Goal: Transaction & Acquisition: Purchase product/service

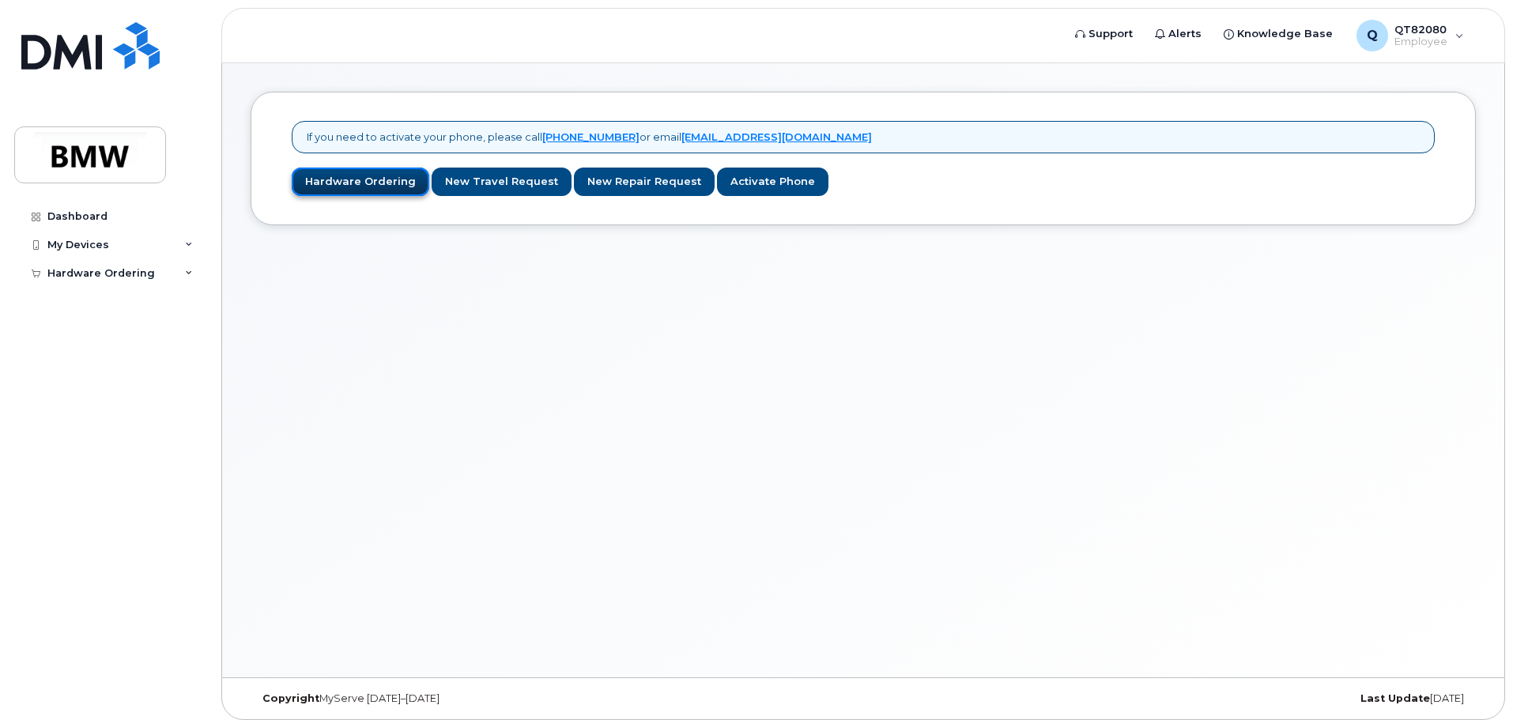
click at [341, 179] on link "Hardware Ordering" at bounding box center [361, 182] width 138 height 29
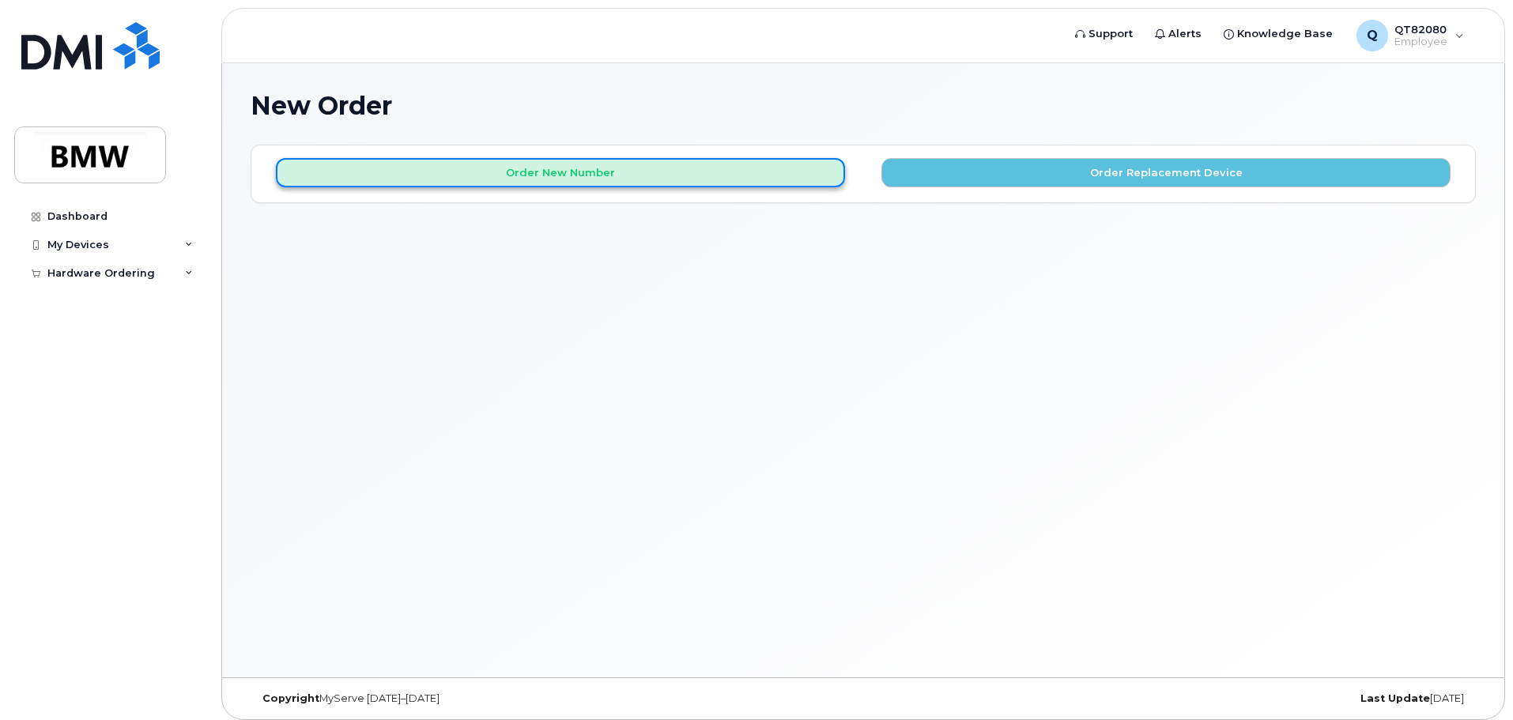
click at [515, 174] on button "Order New Number" at bounding box center [560, 172] width 569 height 29
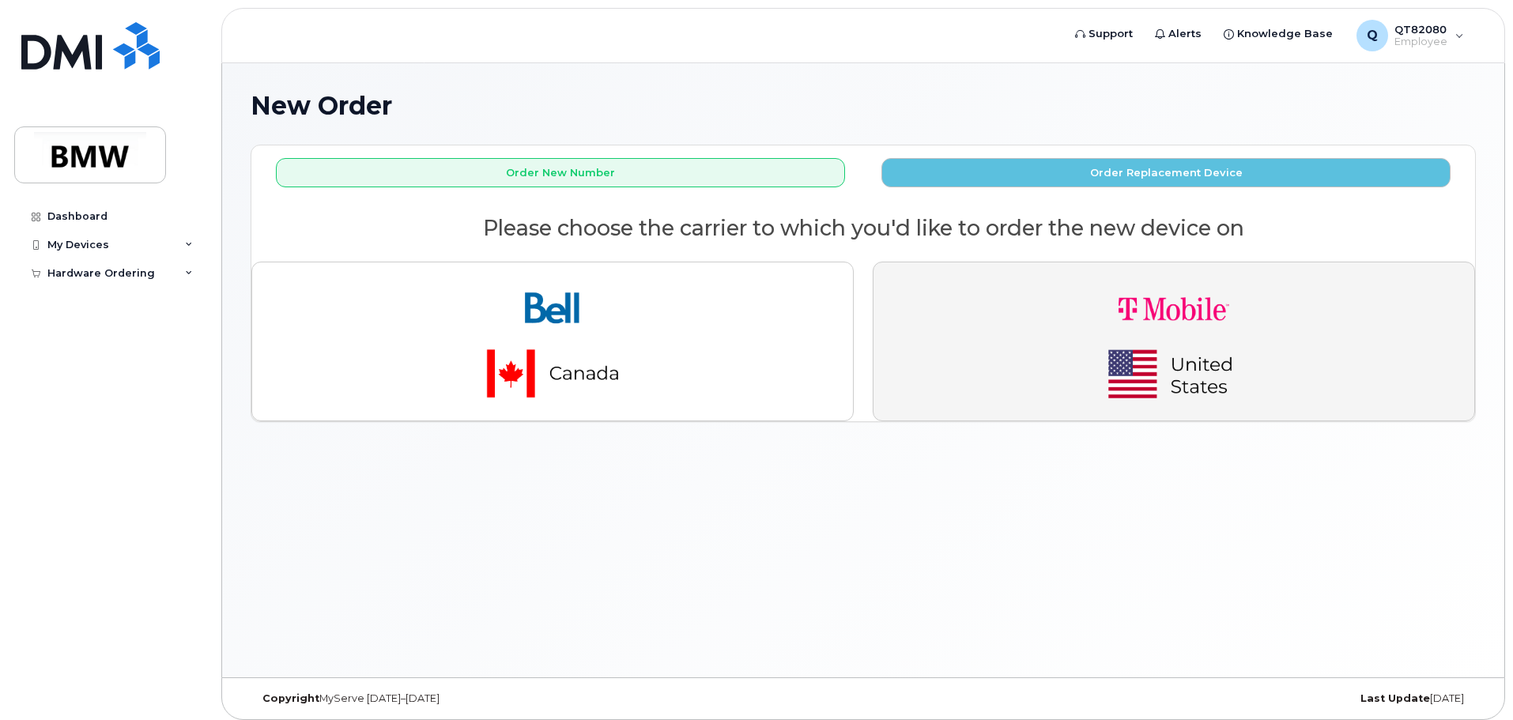
click at [1093, 344] on img "button" at bounding box center [1173, 341] width 221 height 133
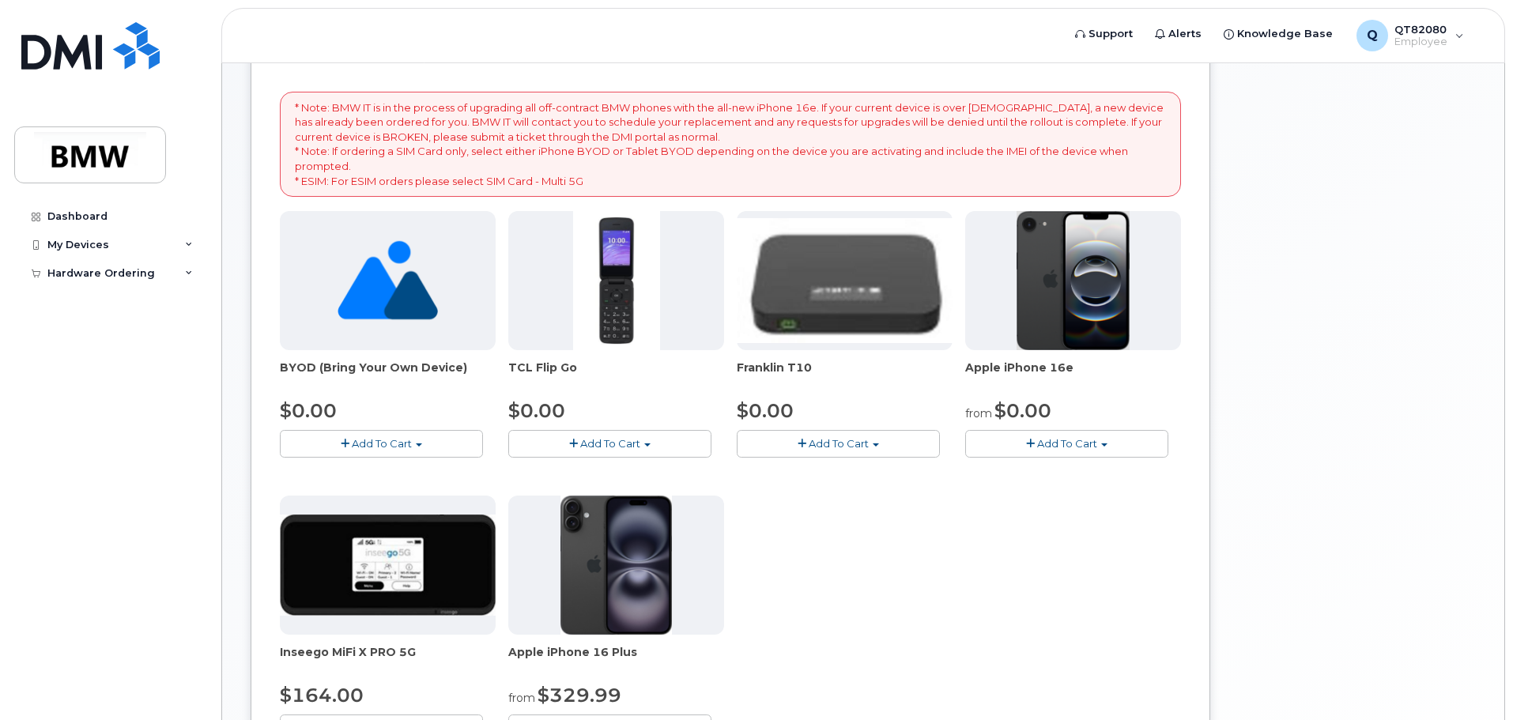
scroll to position [237, 0]
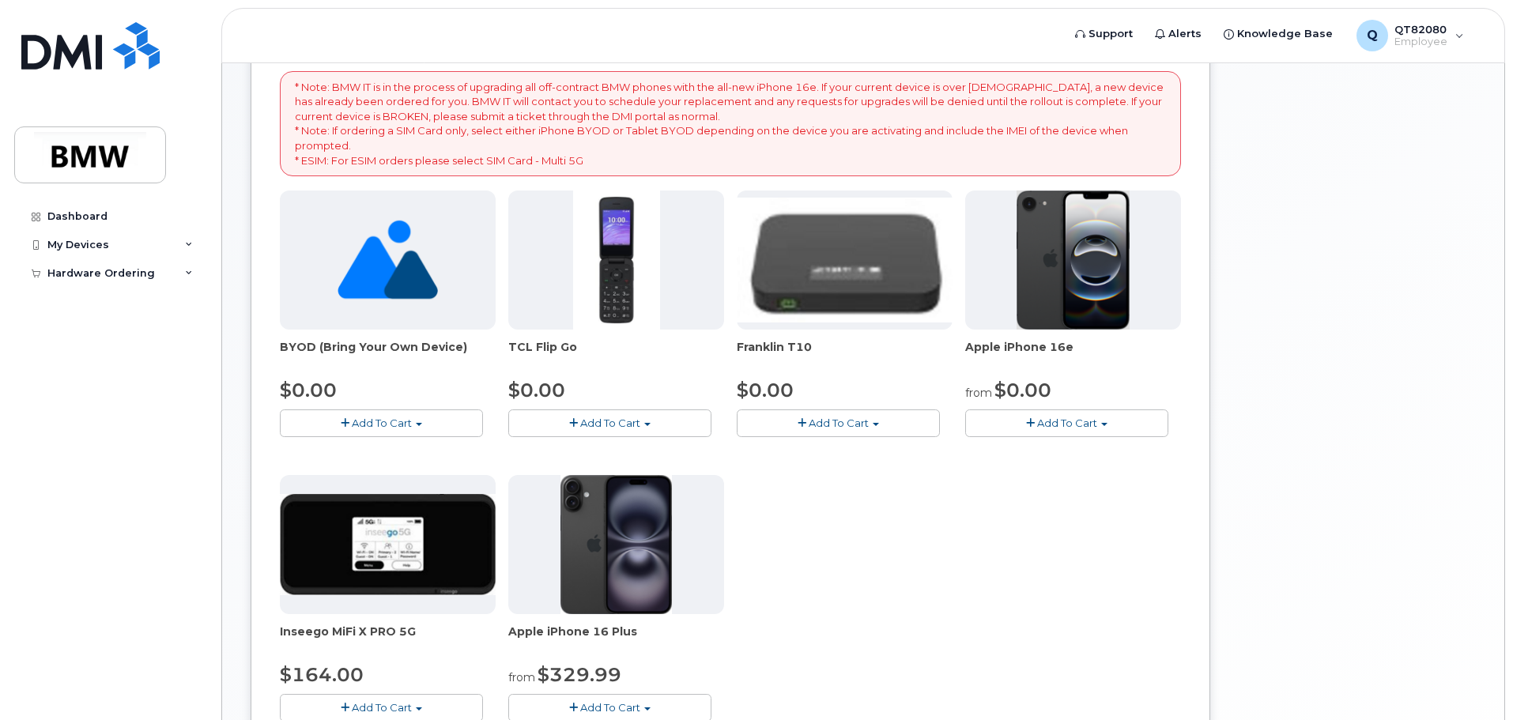
click at [1105, 295] on img at bounding box center [1074, 260] width 114 height 139
click at [1083, 421] on span "Add To Cart" at bounding box center [1067, 423] width 60 height 13
click at [1077, 452] on link "$0.00 - 30 Month Activation (128GB)" at bounding box center [1083, 453] width 228 height 20
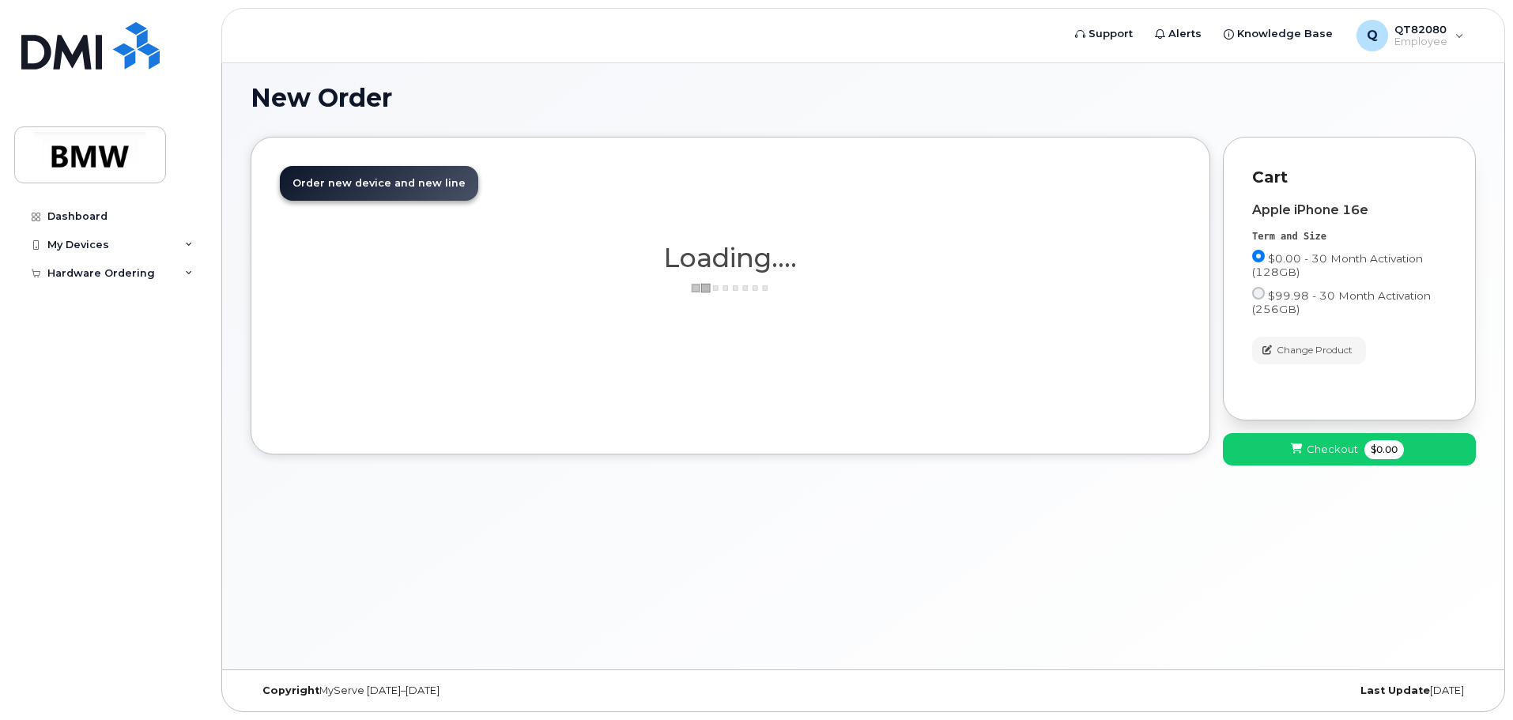
scroll to position [8, 0]
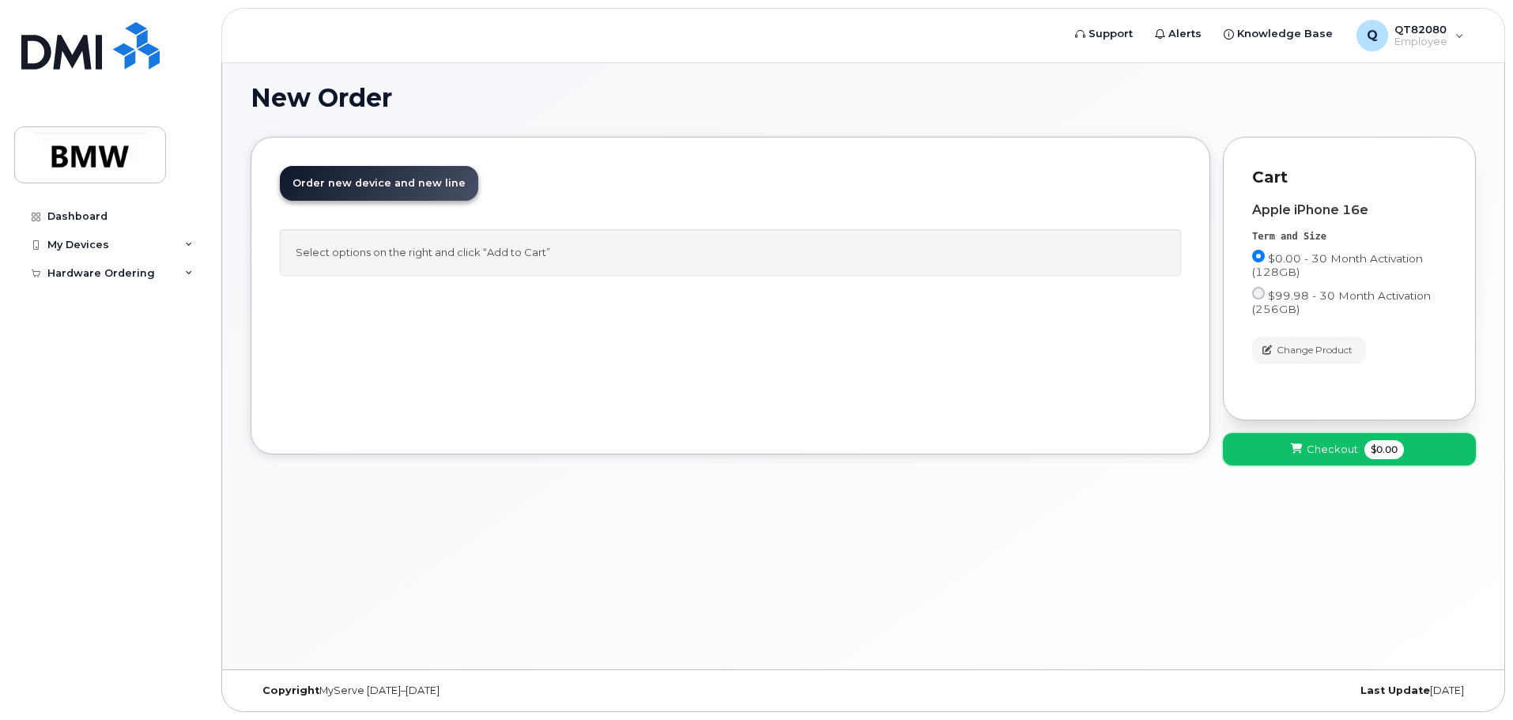
click at [1328, 447] on span "Checkout" at bounding box center [1332, 449] width 51 height 15
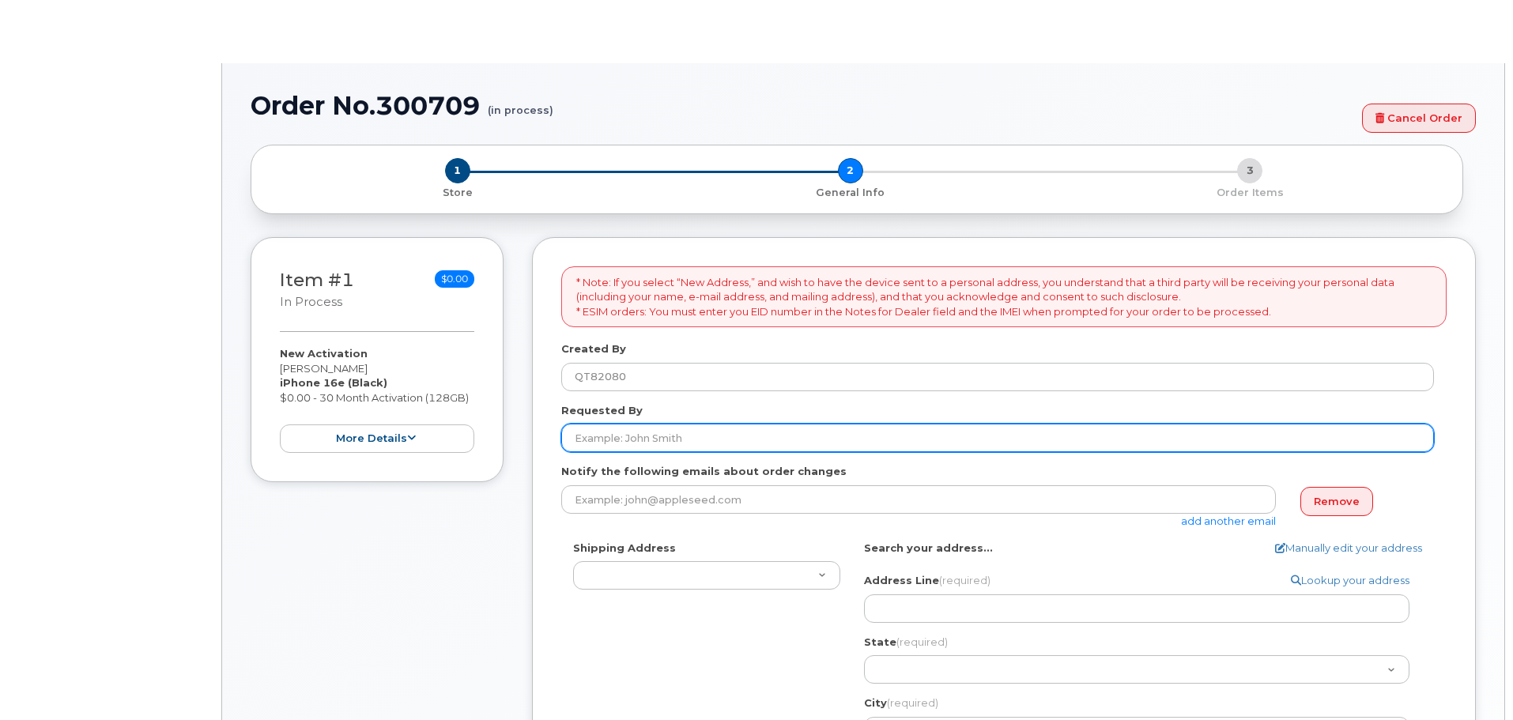
select select
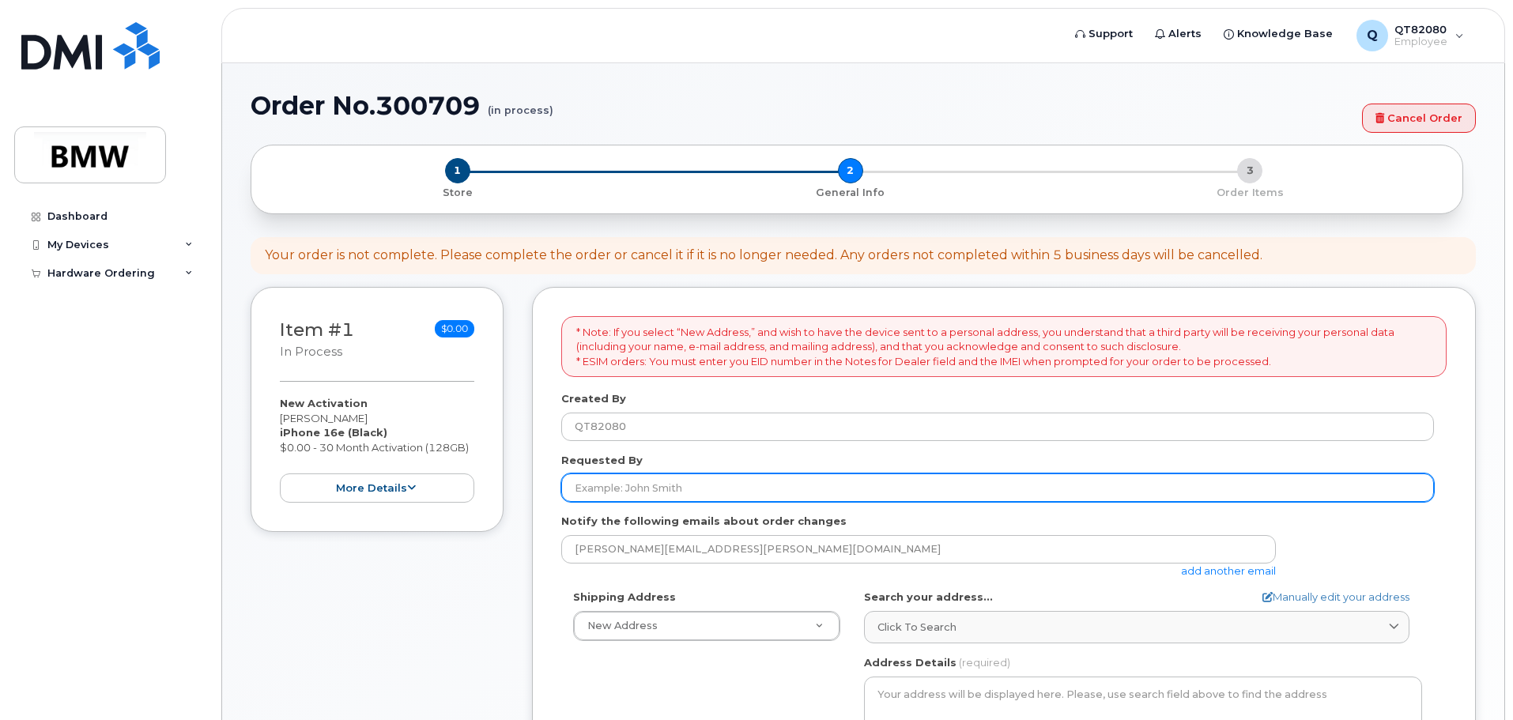
click at [767, 490] on input "Requested By" at bounding box center [997, 488] width 873 height 28
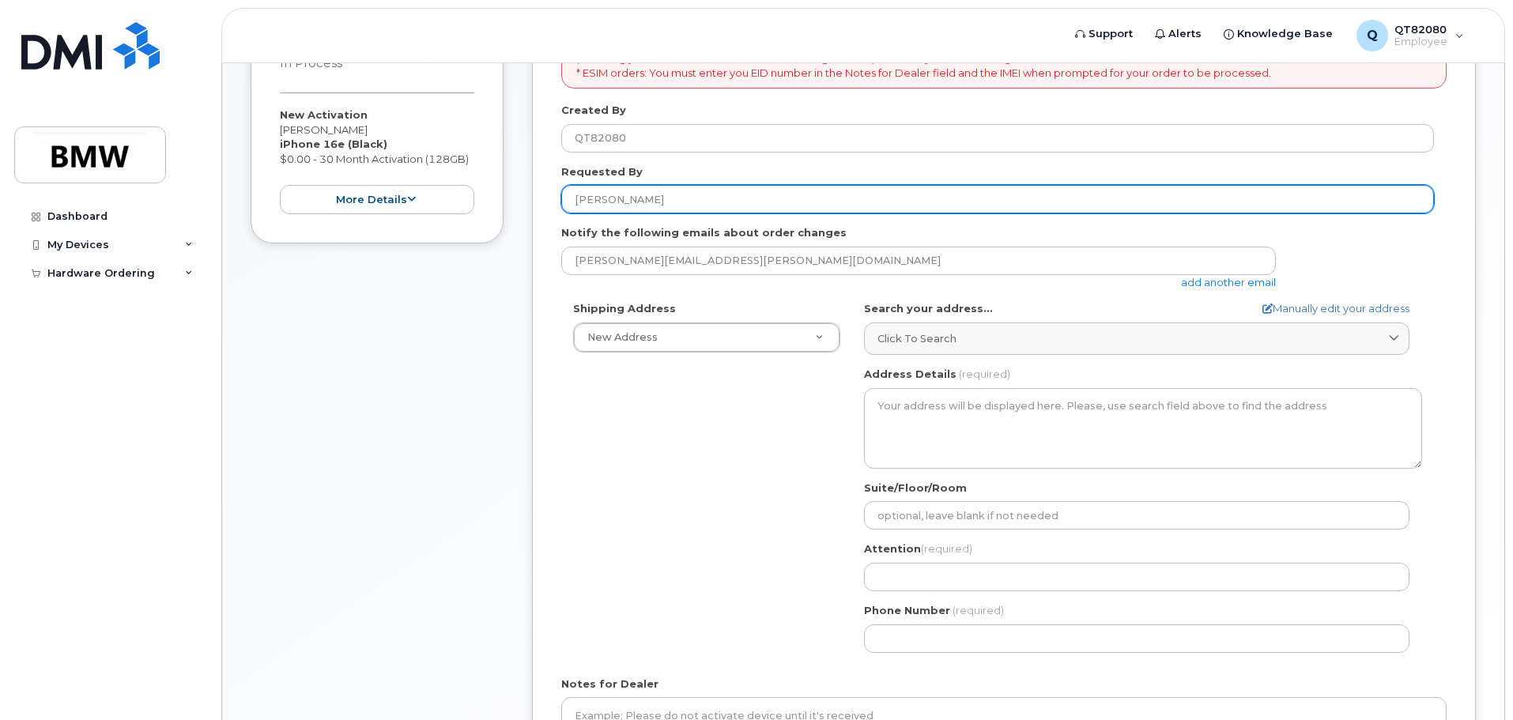
scroll to position [316, 0]
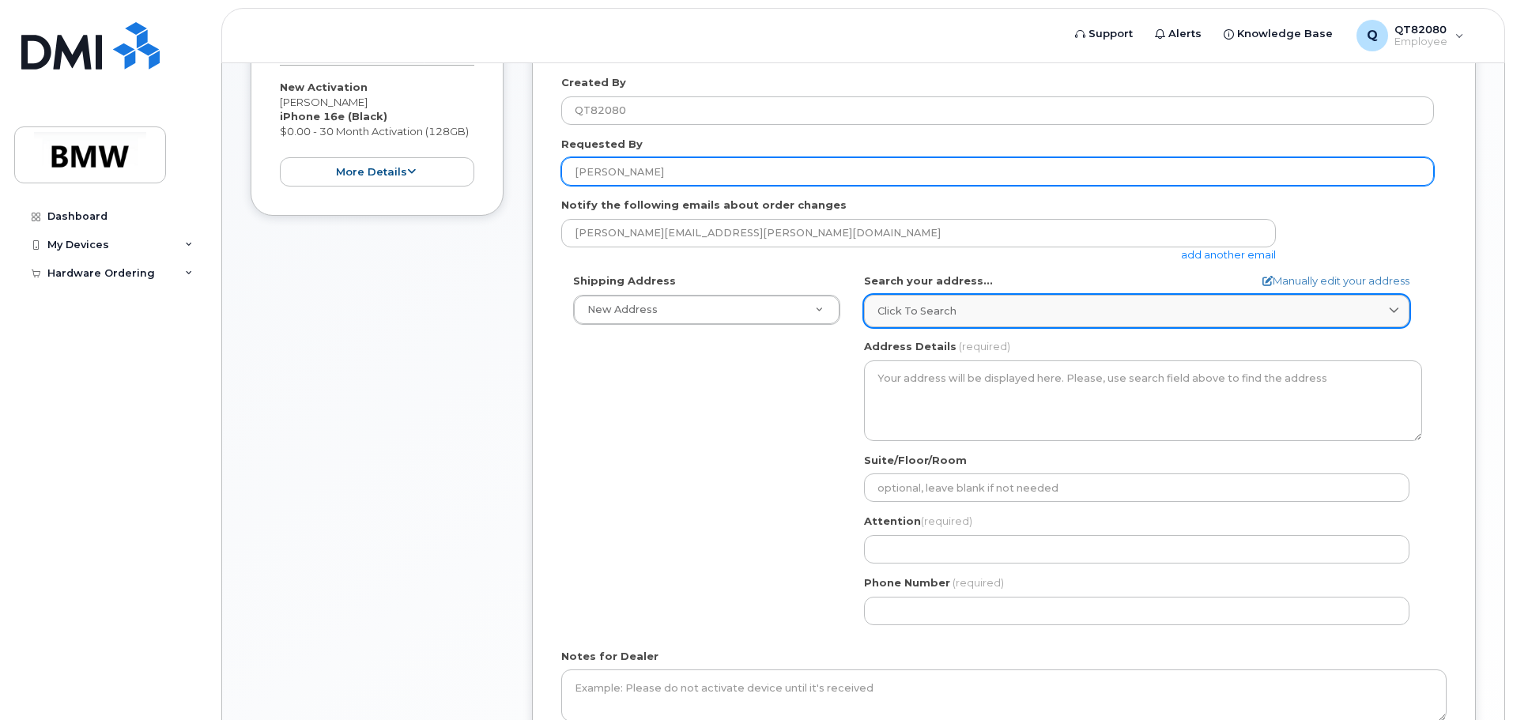
type input "Jeff Smith"
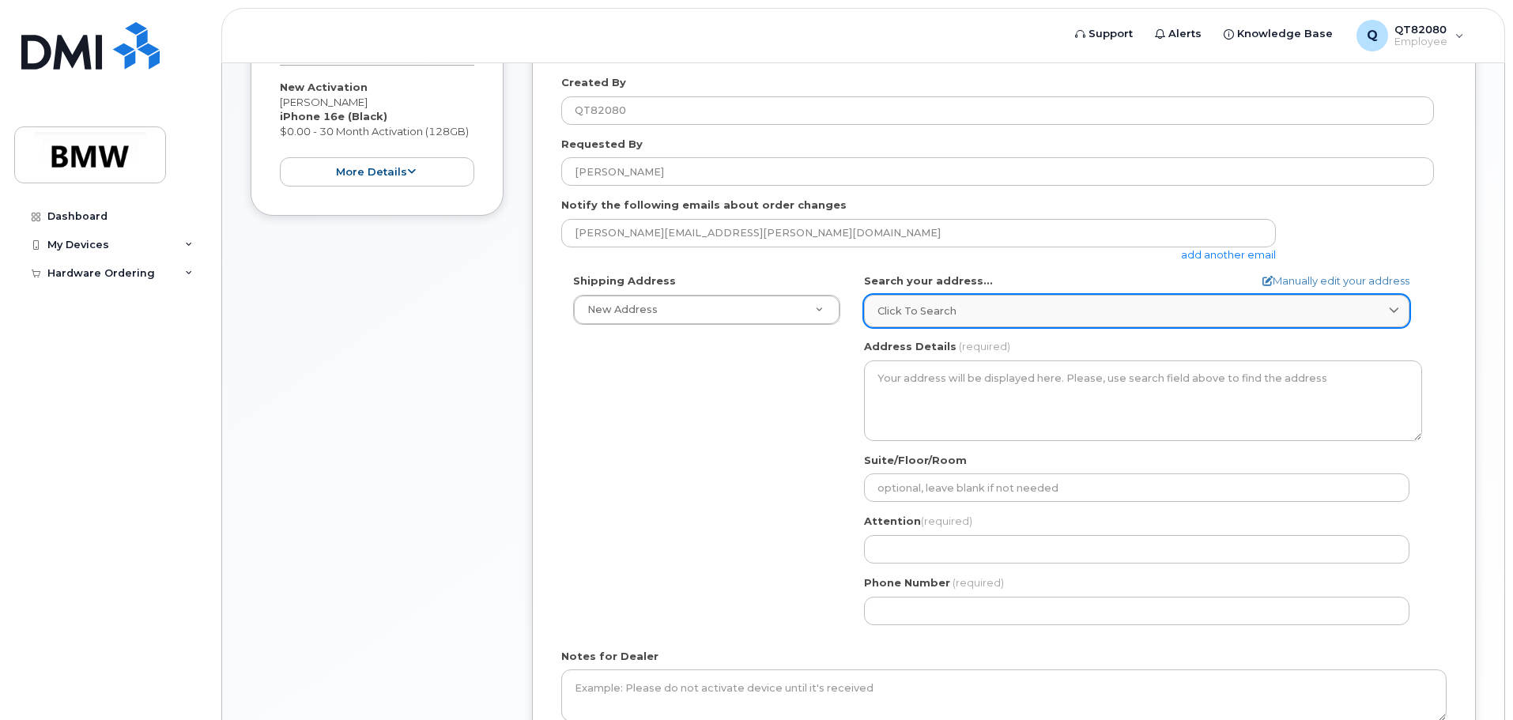
click at [1045, 312] on div "Click to search" at bounding box center [1136, 311] width 519 height 15
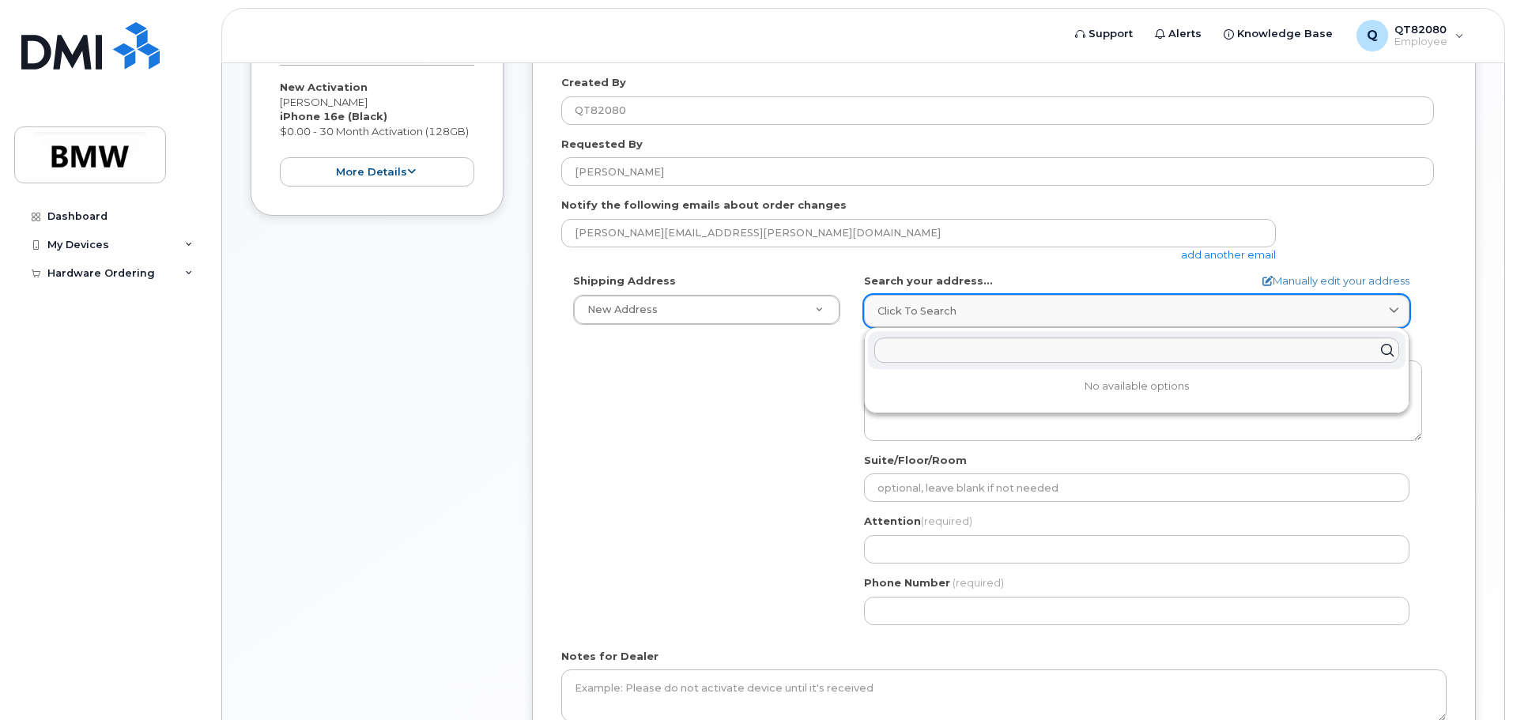
click at [1050, 316] on div "Click to search" at bounding box center [1136, 311] width 519 height 15
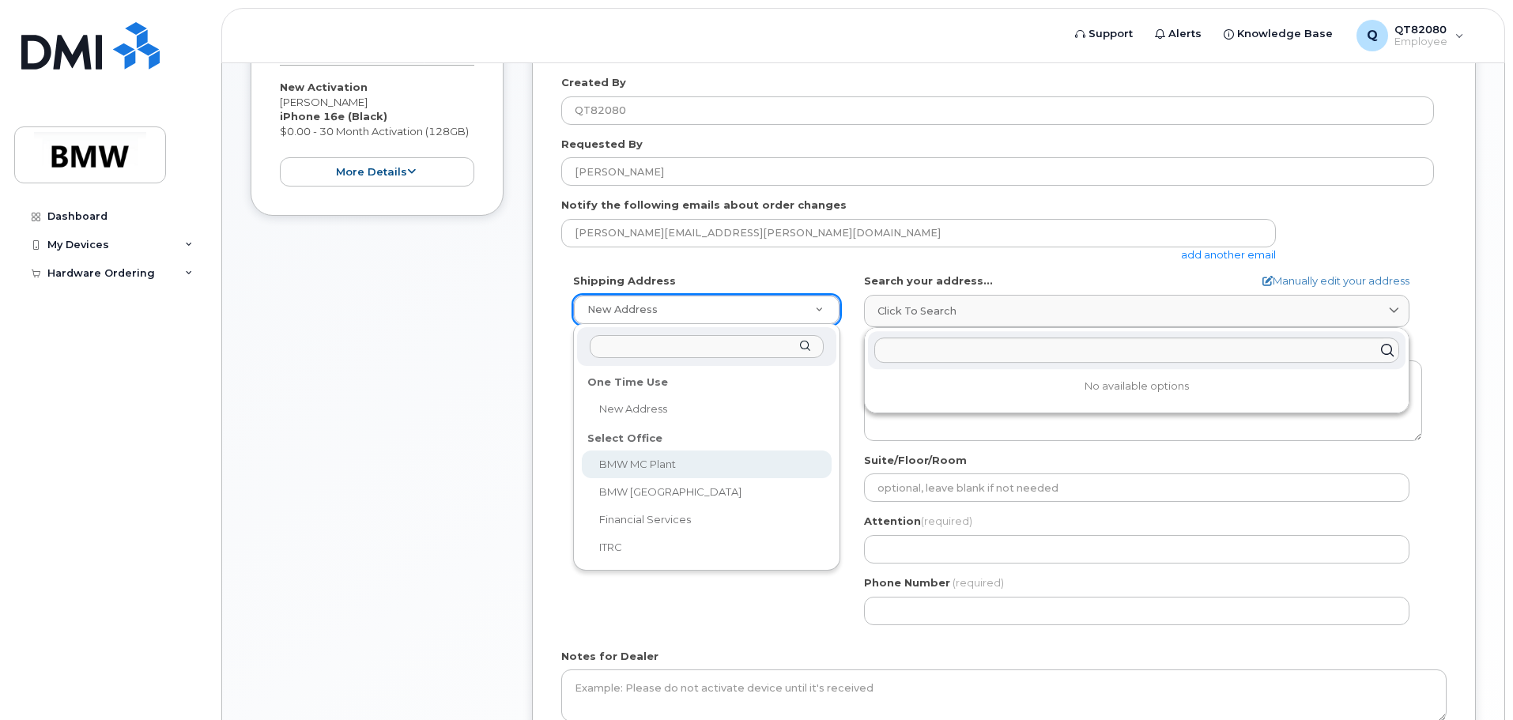
select select
type textarea "1400 Highway 101 S GREER SC 29651-6731 UNITED STATES Greer South Carolina 29651…"
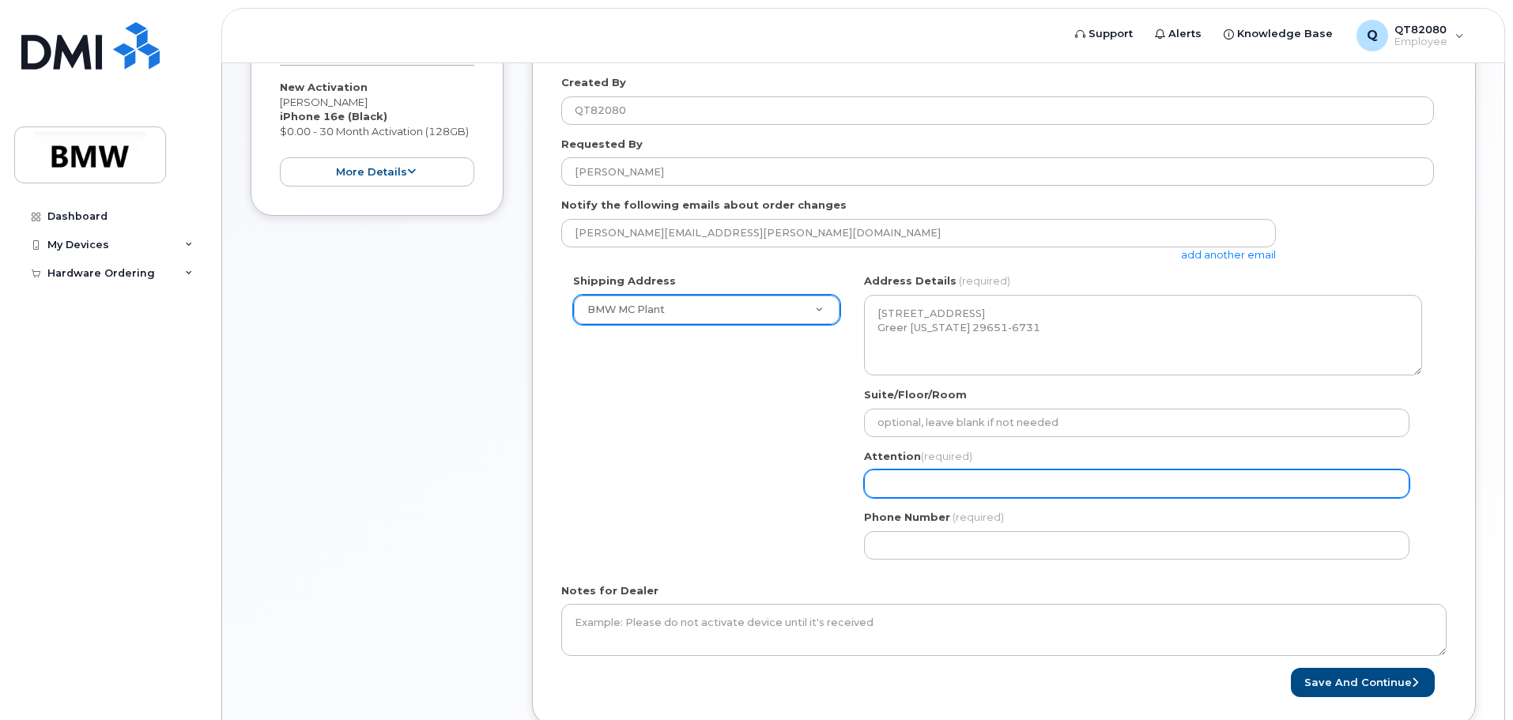
click at [972, 492] on input "Attention (required)" at bounding box center [1136, 484] width 545 height 28
select select
type input "J"
select select
type input "Je"
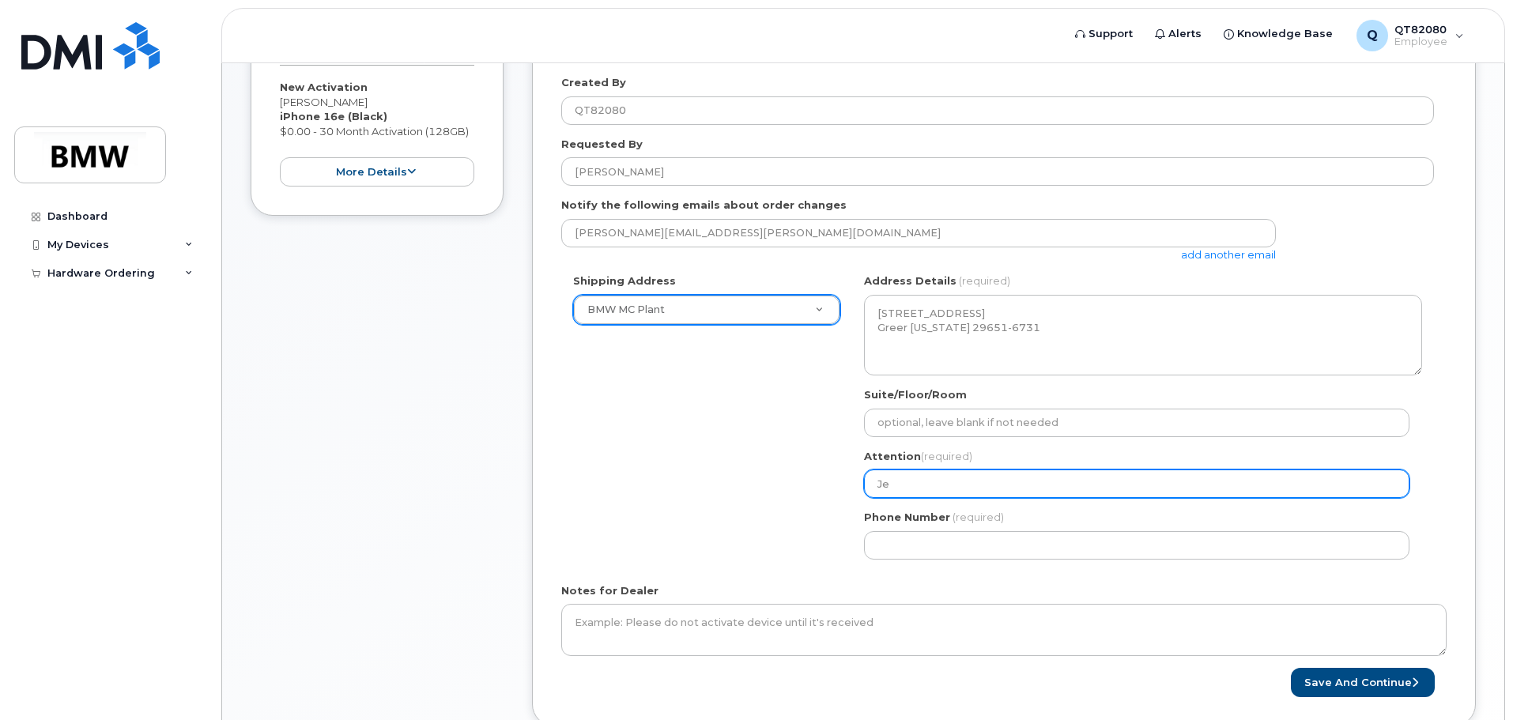
select select
type input "Jef"
select select
type input "Jeff"
select select
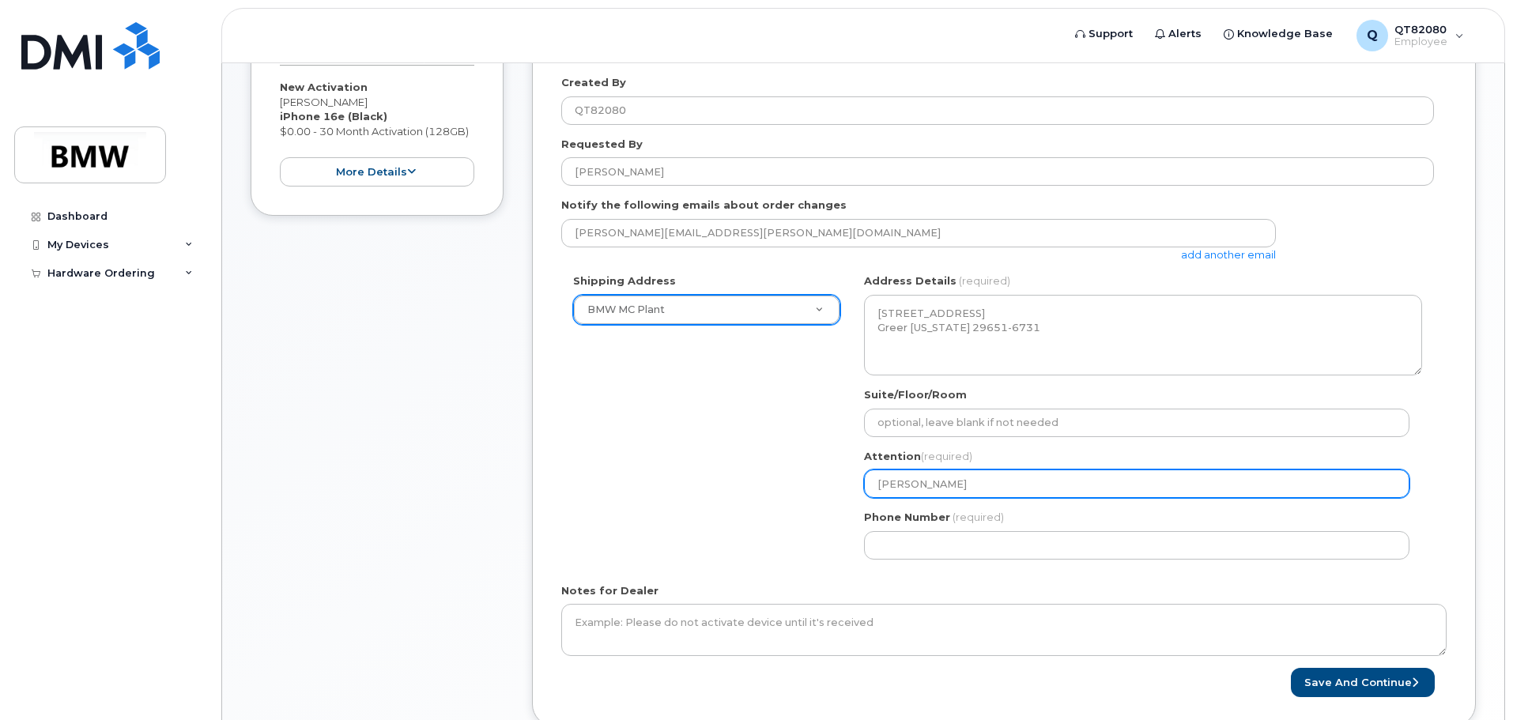
type input "Jeff S"
select select
type input "Jeff Sm"
select select
type input "Jeff Smi"
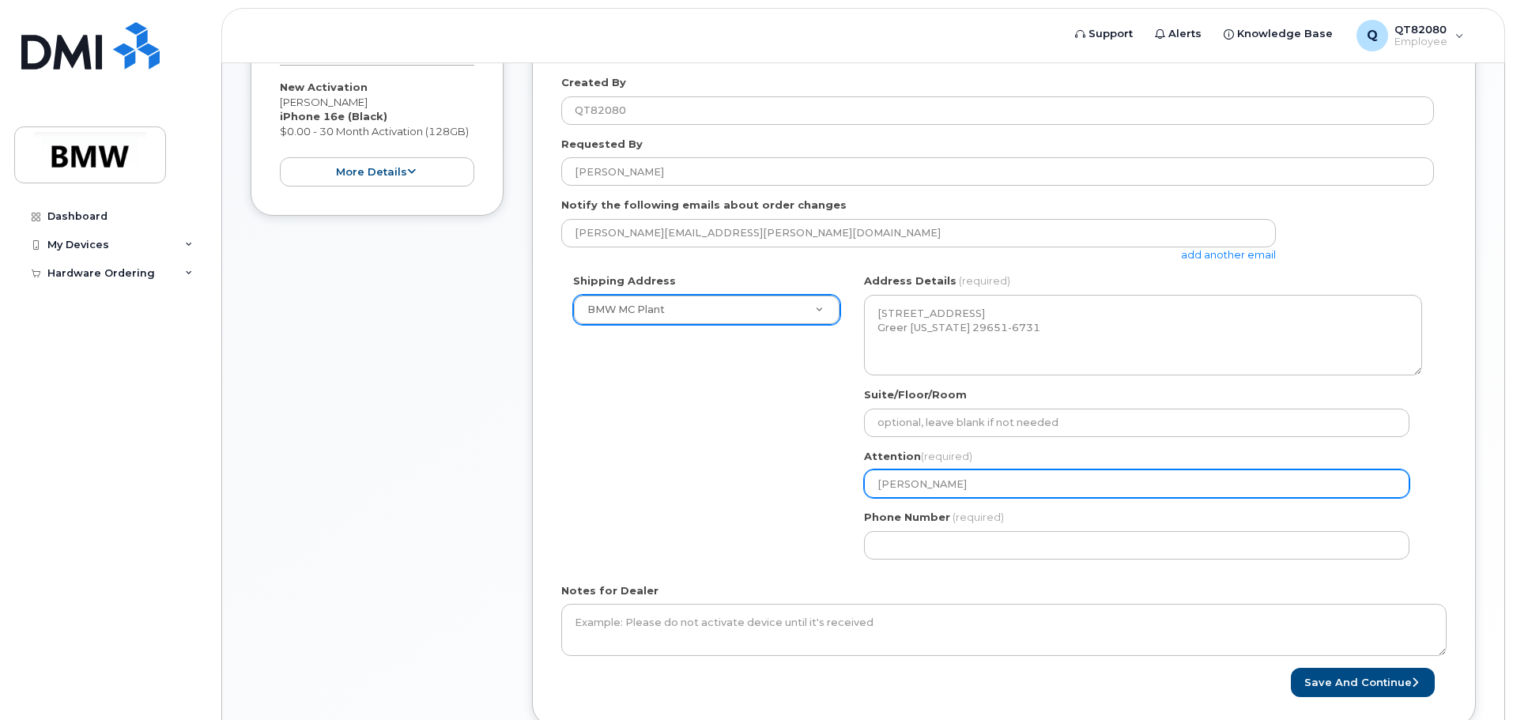
select select
type input "Jeff Smitj"
select select
type input "Jeff Smitjh"
select select
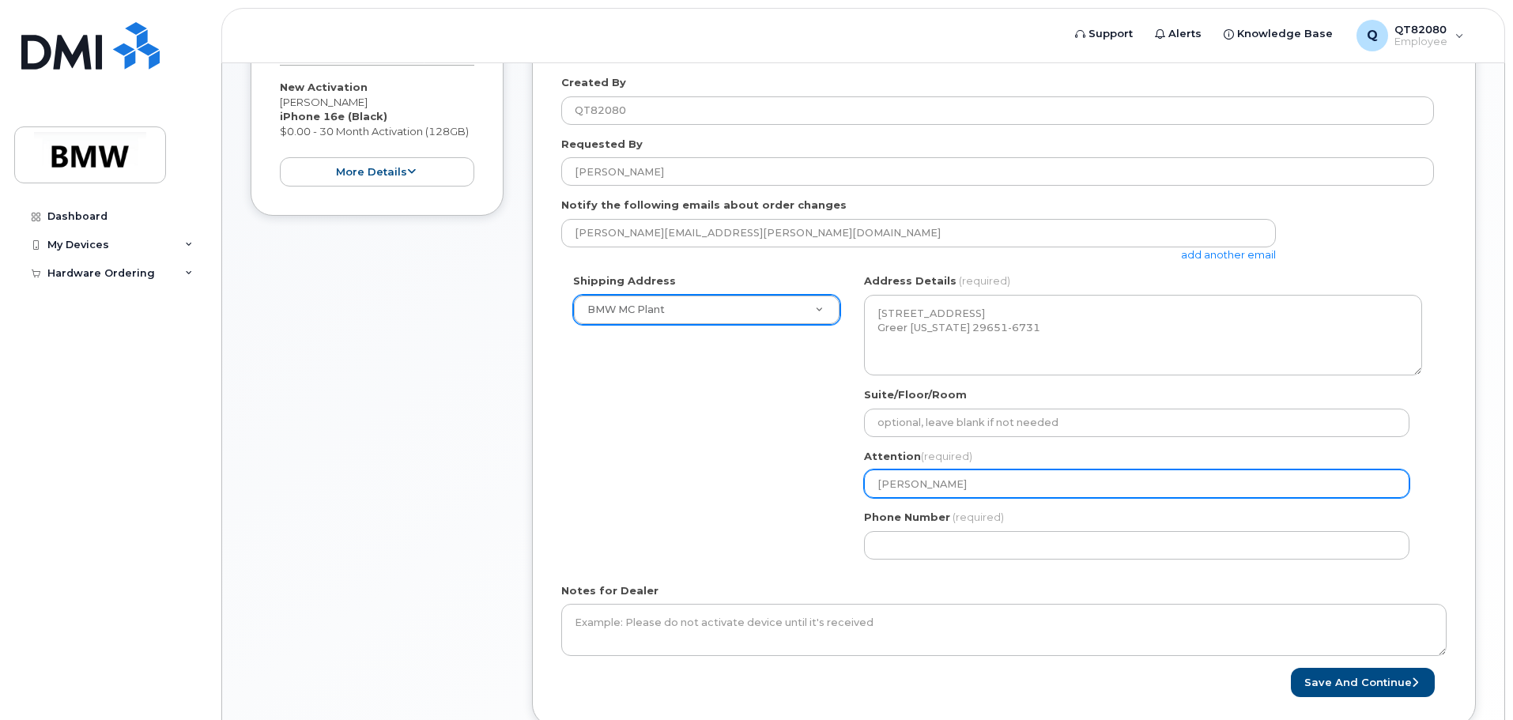
type input "Jeff Smitj"
select select
type input "Jeff Smit"
select select
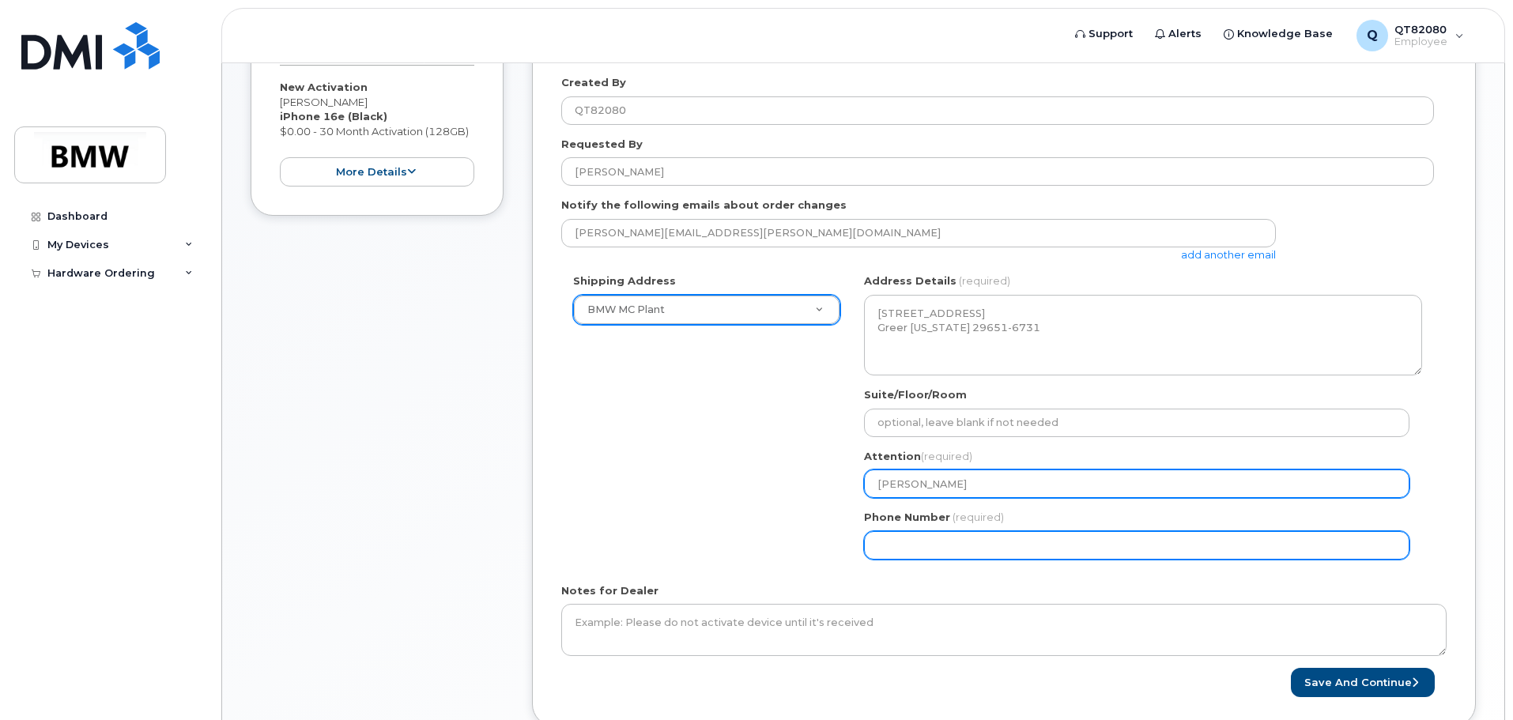
type input "Jeff Smith"
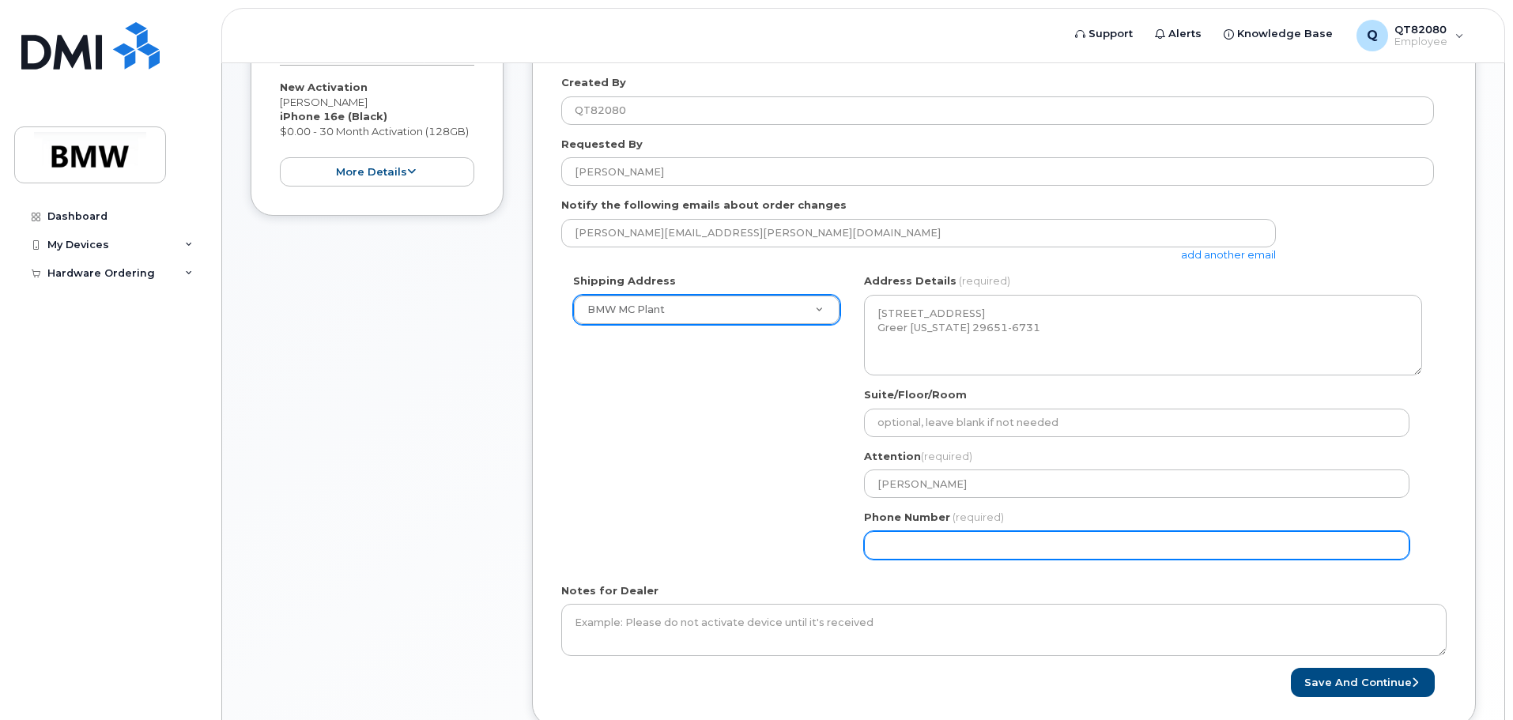
click at [1013, 542] on input "Phone Number" at bounding box center [1136, 545] width 545 height 28
select select
type input "864498913"
select select
type input "8644989138"
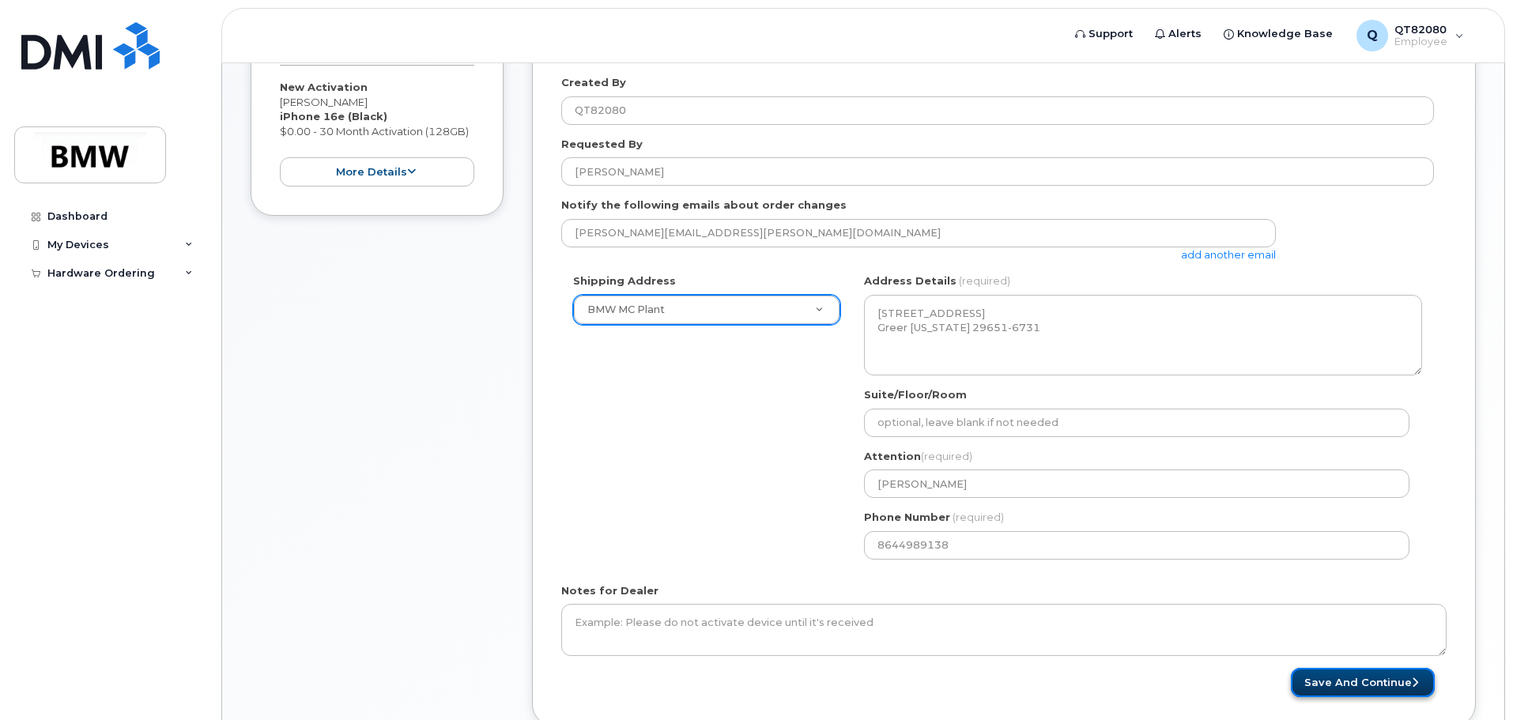
click at [1362, 681] on button "Save and Continue" at bounding box center [1363, 682] width 144 height 29
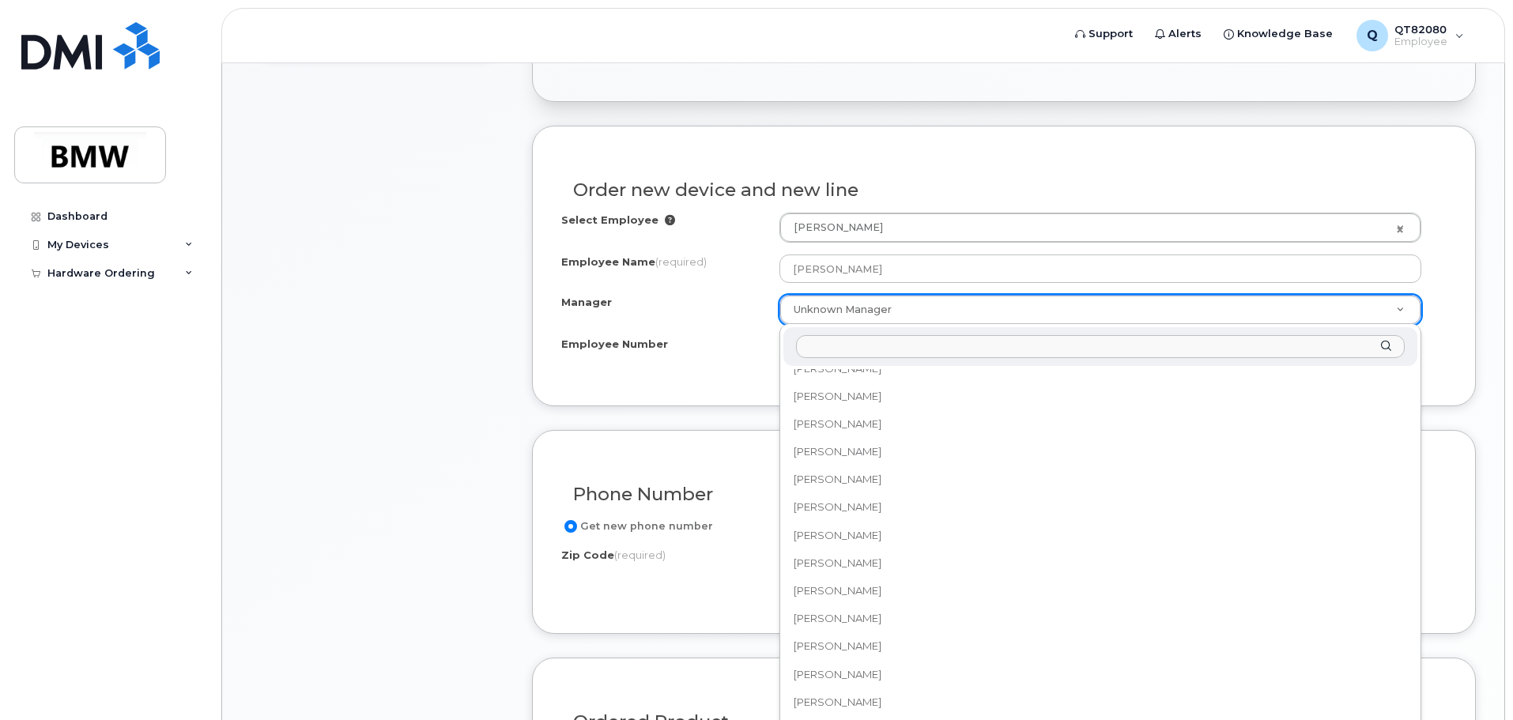
scroll to position [21809, 0]
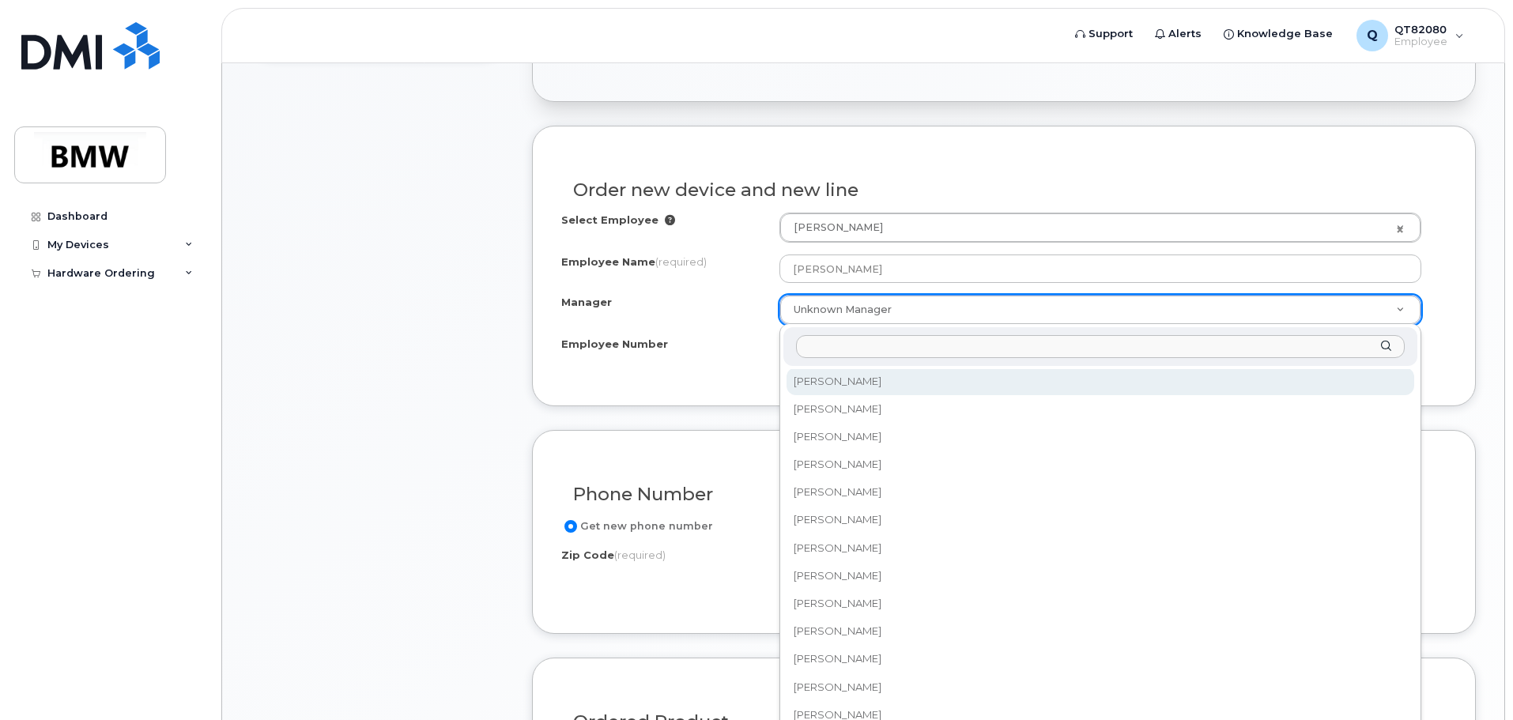
click at [874, 340] on input "Manager" at bounding box center [1100, 346] width 609 height 23
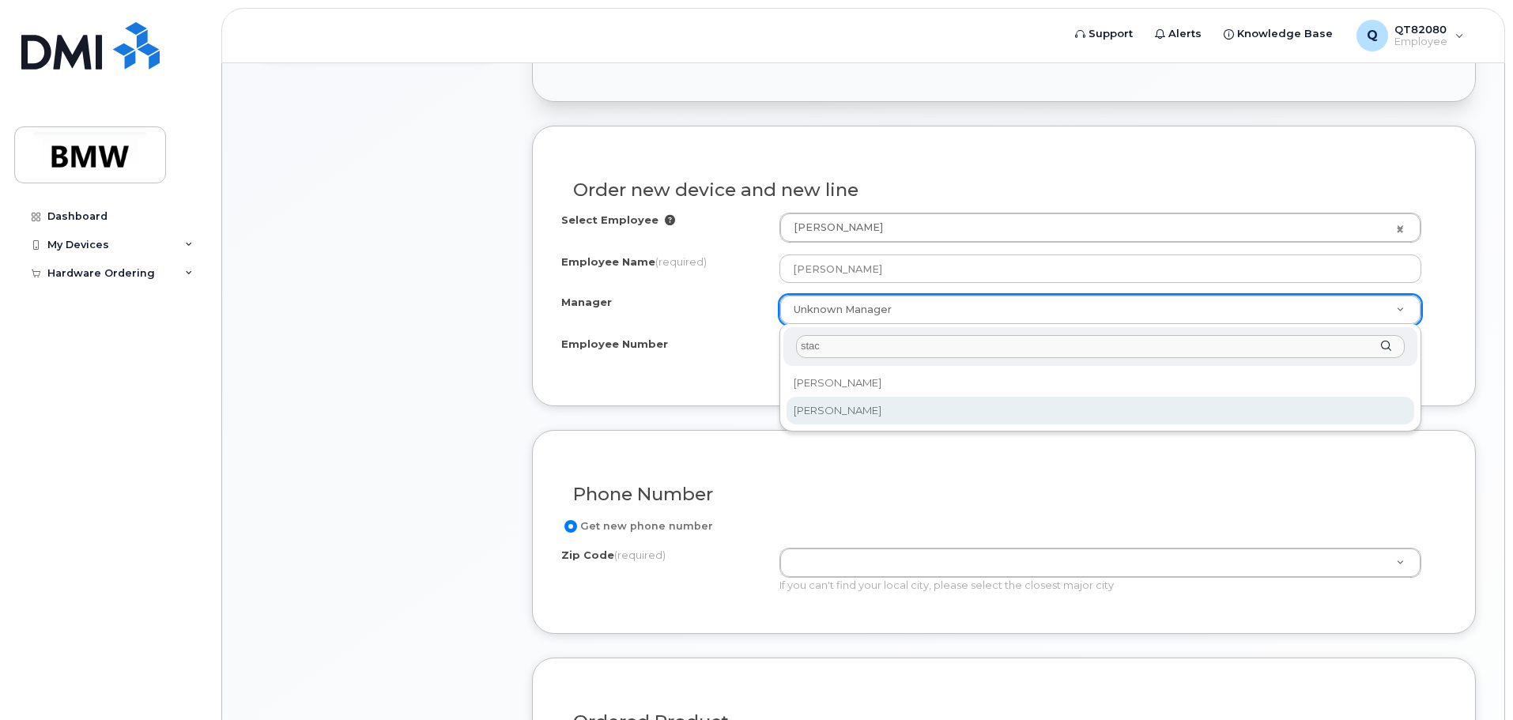
type input "stac"
select select "1895454"
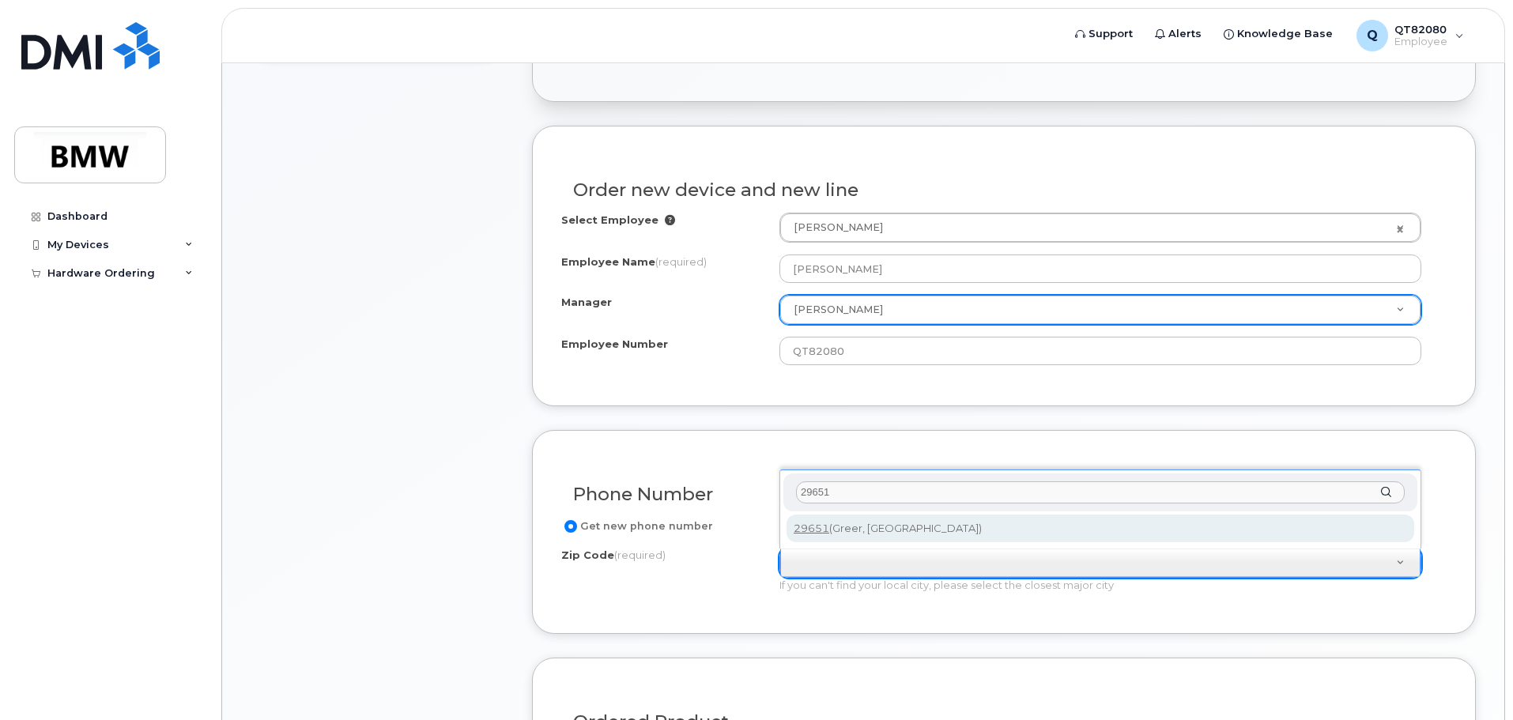
type input "29651"
type input "29651 (Greer, SC)"
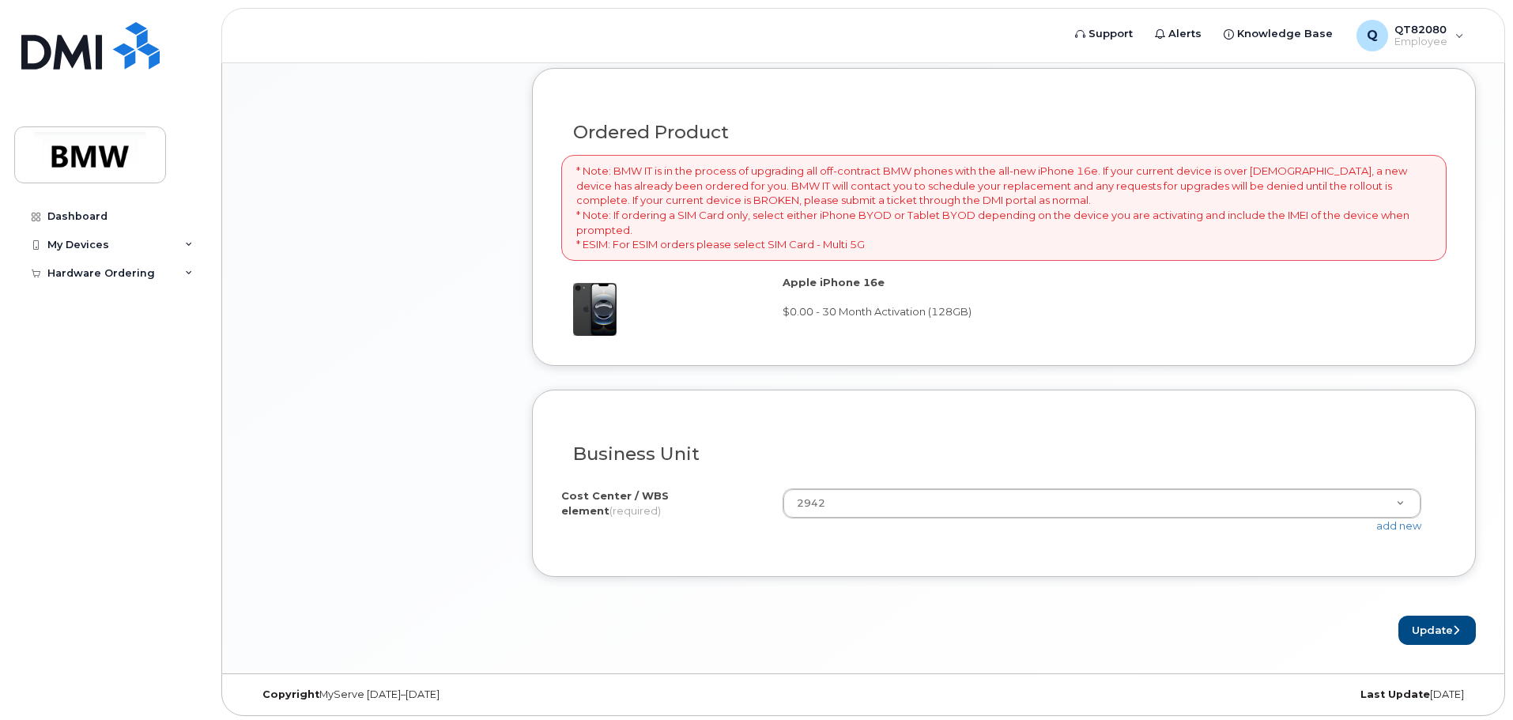
scroll to position [1068, 0]
click at [1446, 624] on button "Update" at bounding box center [1436, 626] width 77 height 29
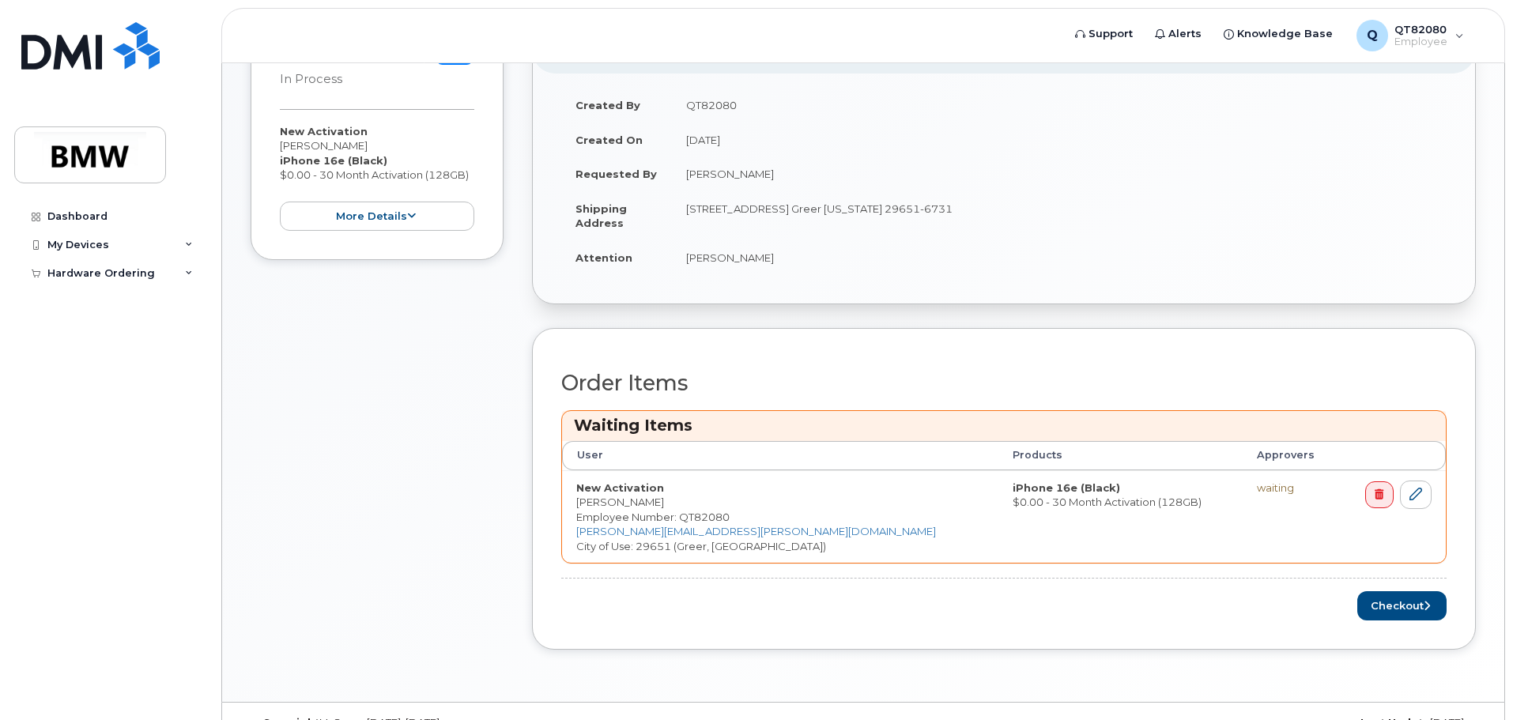
scroll to position [372, 0]
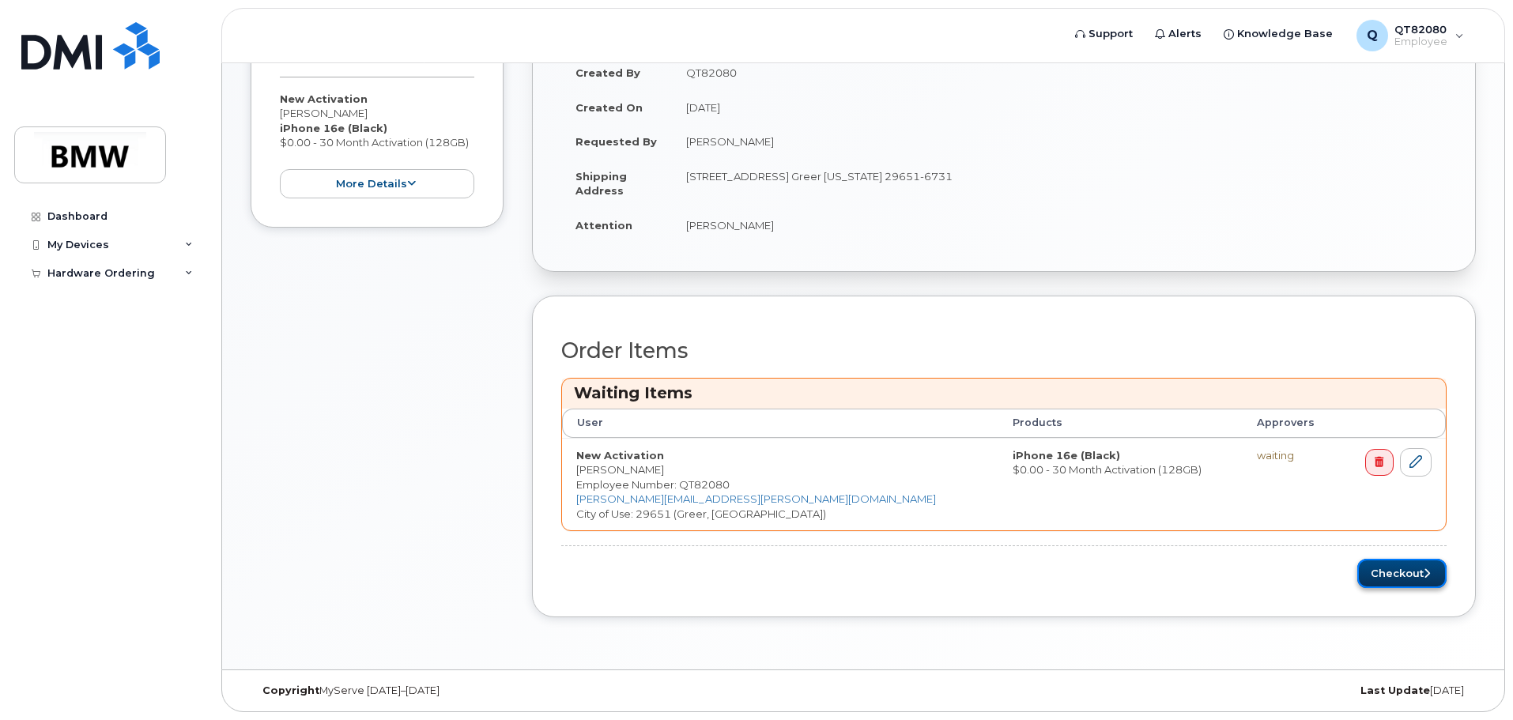
click at [1417, 572] on button "Checkout" at bounding box center [1401, 573] width 89 height 29
